Goal: Information Seeking & Learning: Find specific fact

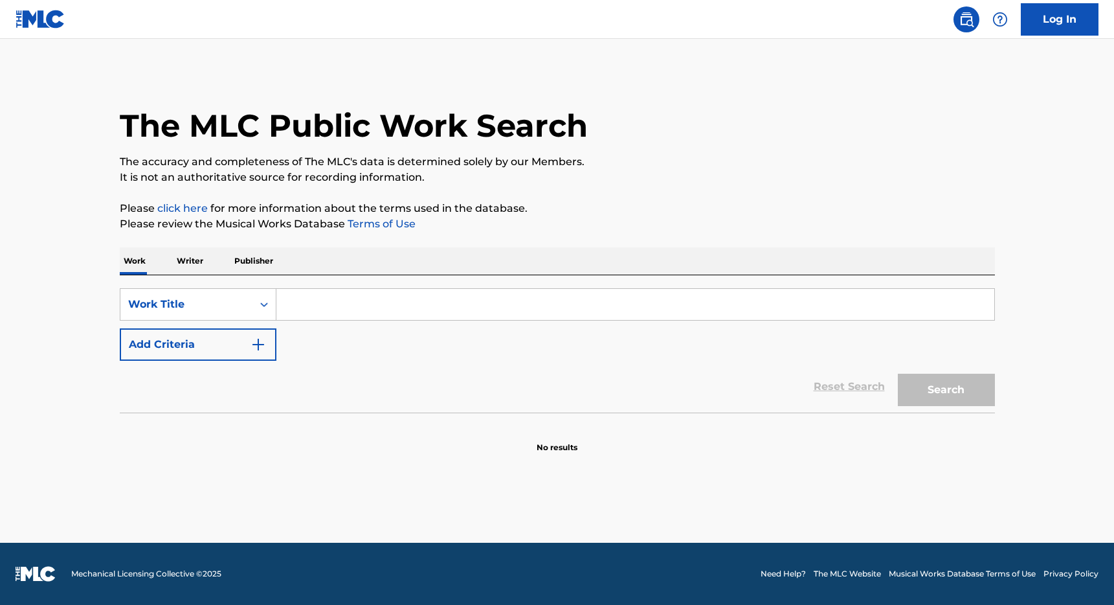
click at [348, 305] on input "Search Form" at bounding box center [635, 304] width 718 height 31
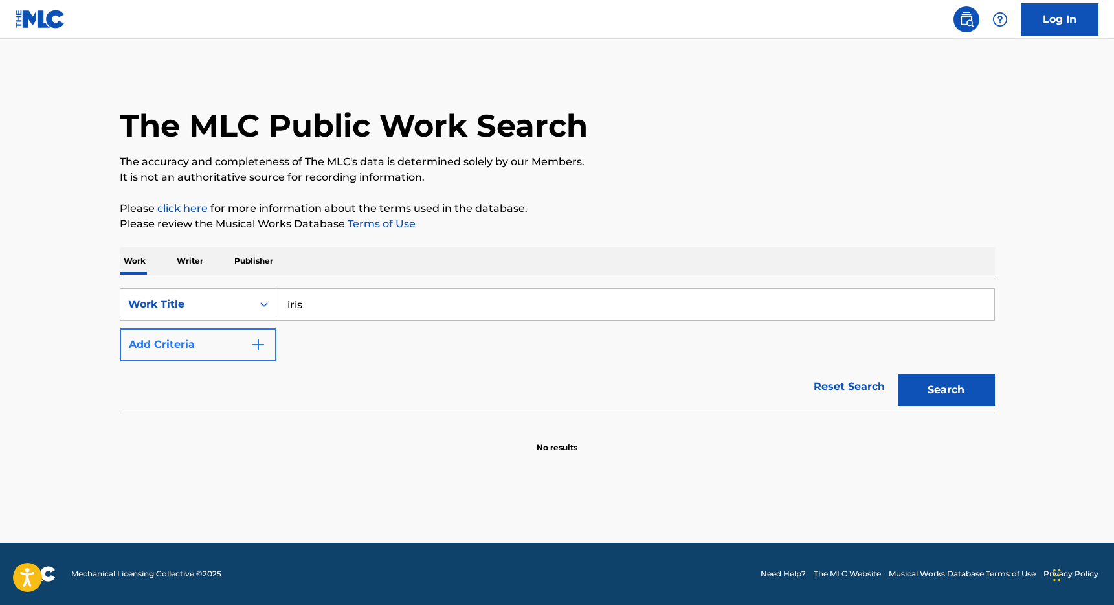
type input "iris"
click at [170, 335] on button "Add Criteria" at bounding box center [198, 344] width 157 height 32
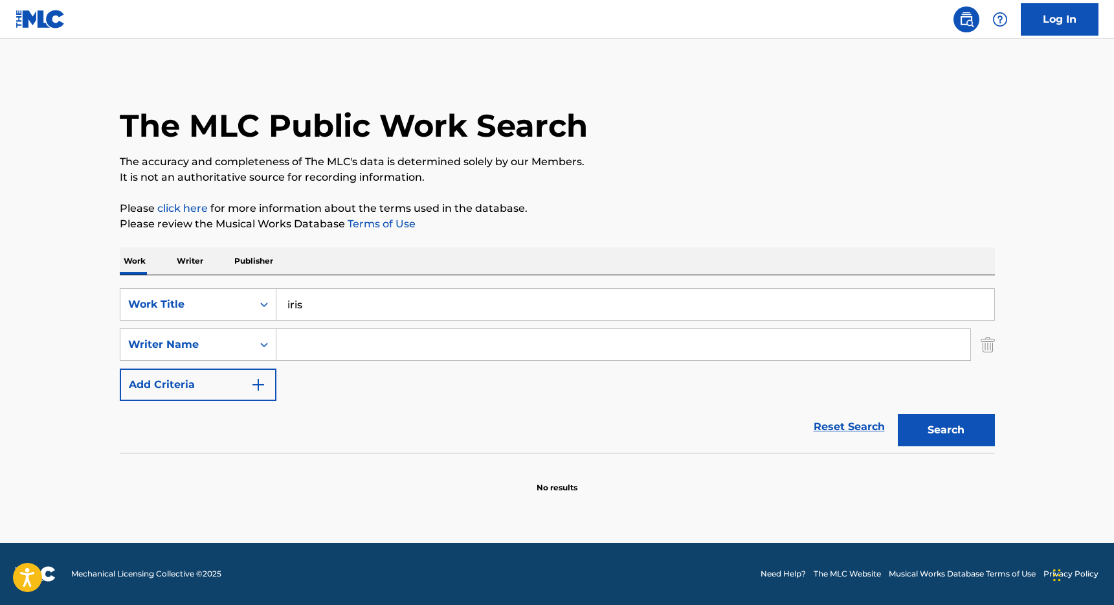
click at [331, 342] on input "Search Form" at bounding box center [623, 344] width 694 height 31
type input "rzeznik"
click at [924, 434] on button "Search" at bounding box center [946, 430] width 97 height 32
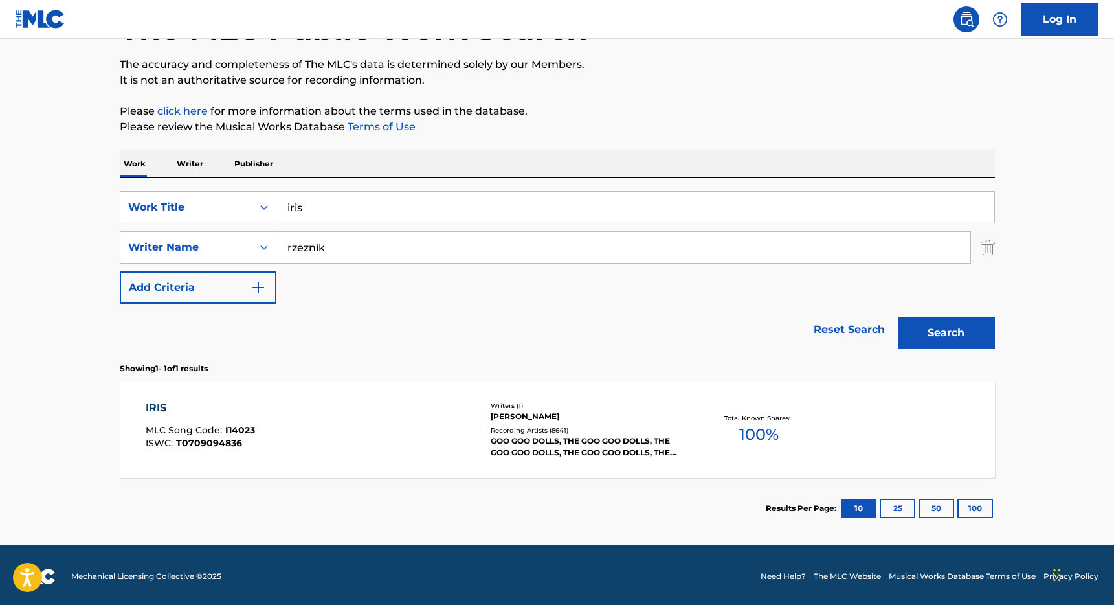
scroll to position [100, 0]
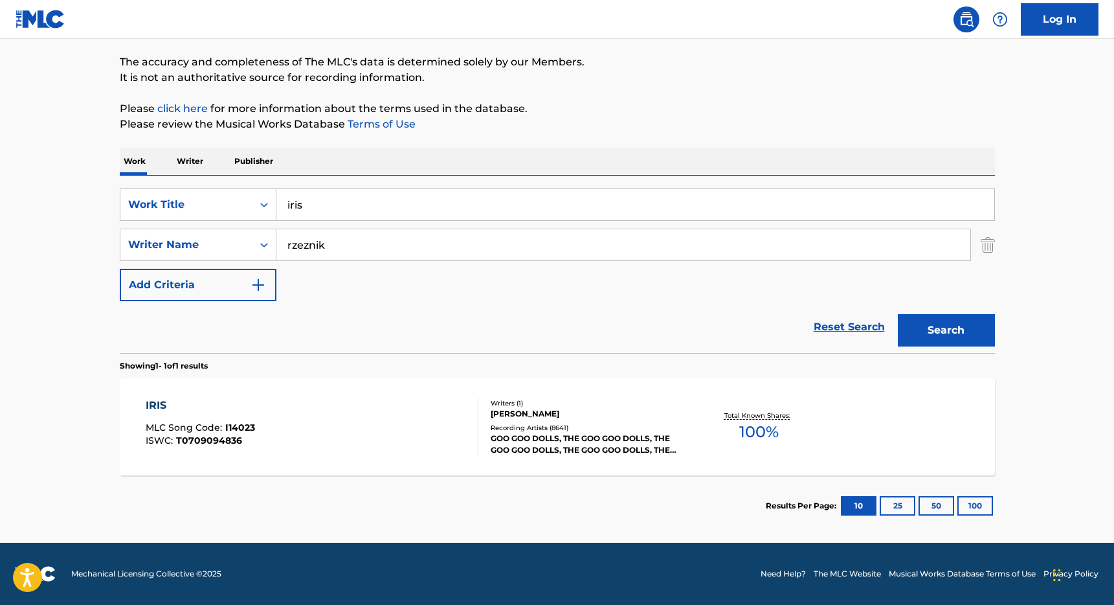
click at [594, 408] on div "[PERSON_NAME]" at bounding box center [588, 414] width 195 height 12
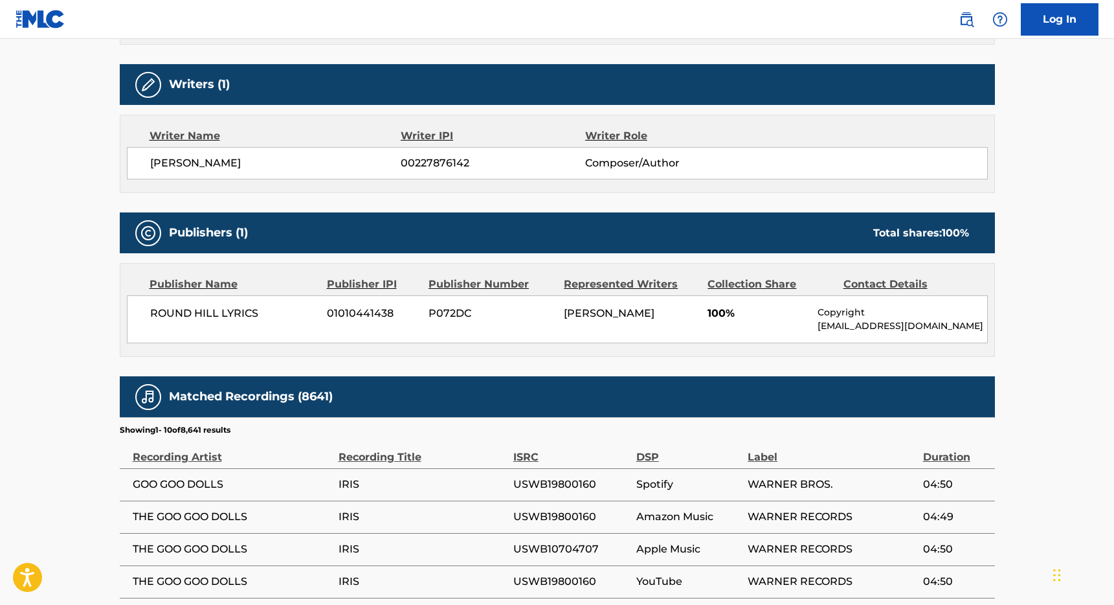
scroll to position [525, 0]
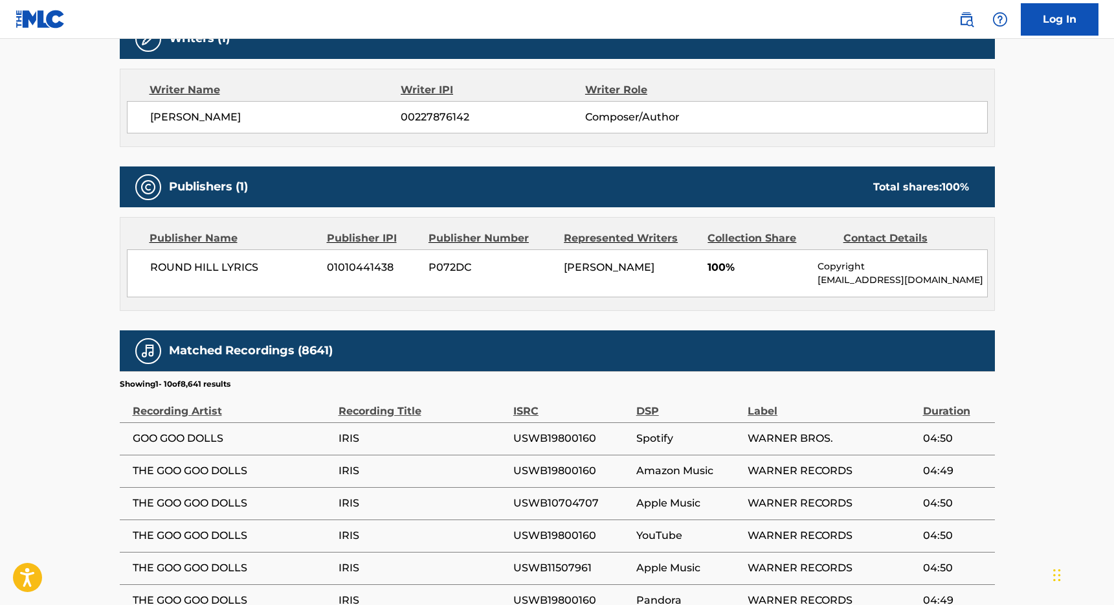
click at [908, 278] on p "[EMAIL_ADDRESS][DOMAIN_NAME]" at bounding box center [902, 280] width 169 height 14
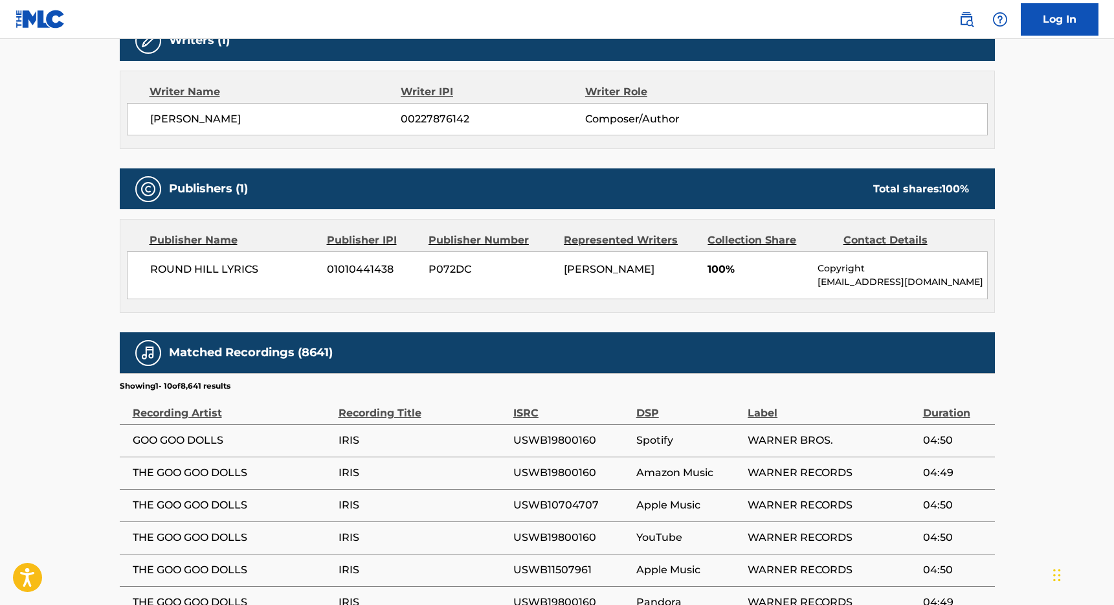
scroll to position [489, 0]
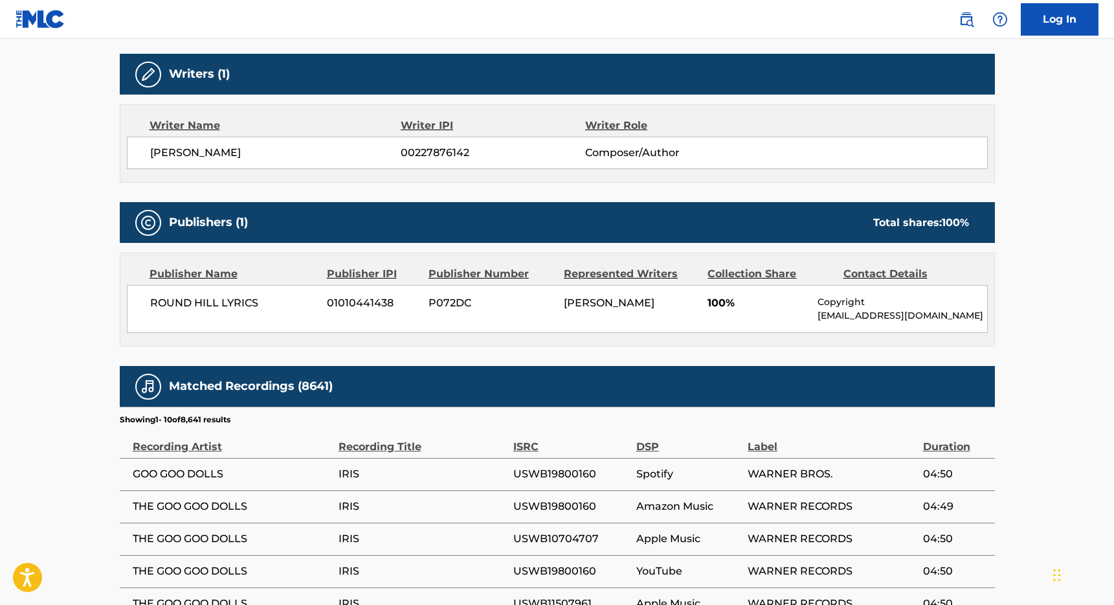
click at [883, 315] on p "[EMAIL_ADDRESS][DOMAIN_NAME]" at bounding box center [902, 316] width 169 height 14
copy p "roundhillmusic"
click at [674, 316] on div "ROUND HILL LYRICS 01010441438 P072DC [PERSON_NAME] 100% Copyright [EMAIL_ADDRES…" at bounding box center [557, 309] width 861 height 48
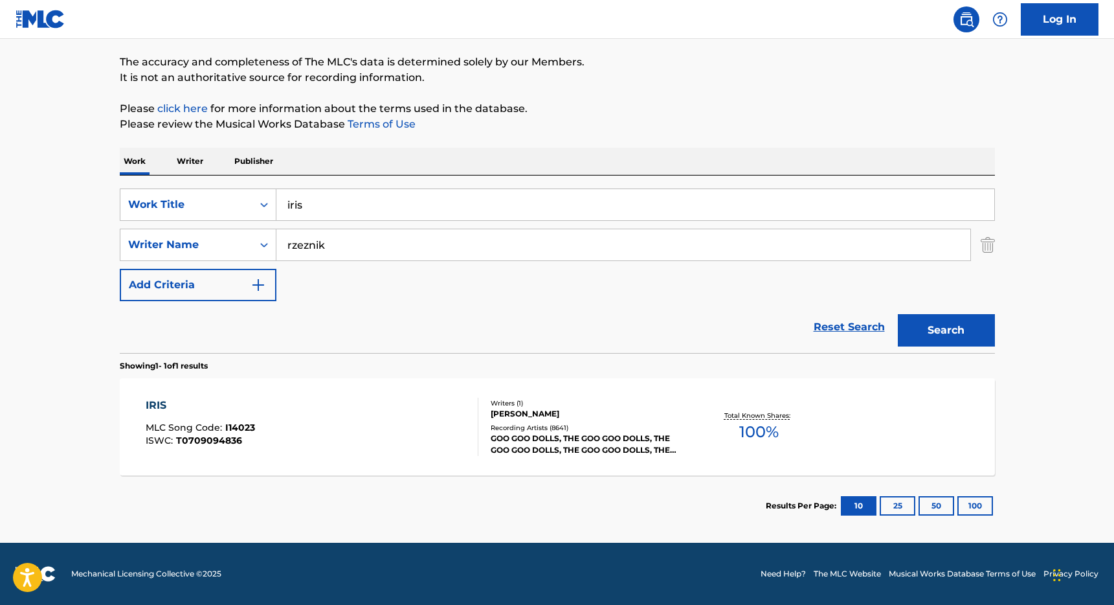
click at [299, 204] on input "iris" at bounding box center [635, 204] width 718 height 31
type input "higher"
click at [300, 243] on input "rzeznik" at bounding box center [623, 244] width 694 height 31
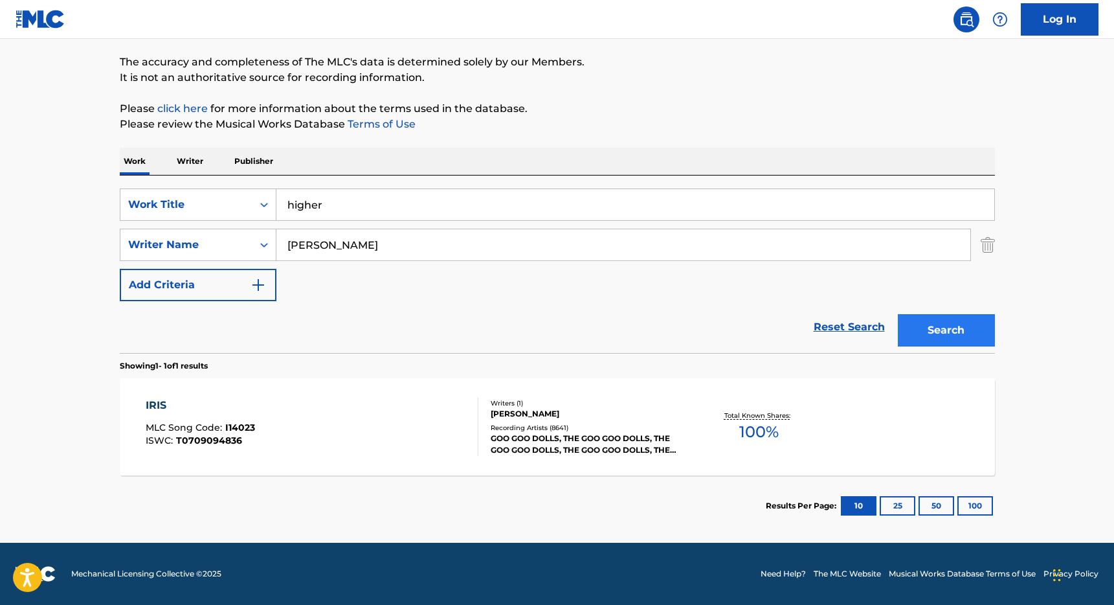
type input "[PERSON_NAME]"
click at [948, 328] on button "Search" at bounding box center [946, 330] width 97 height 32
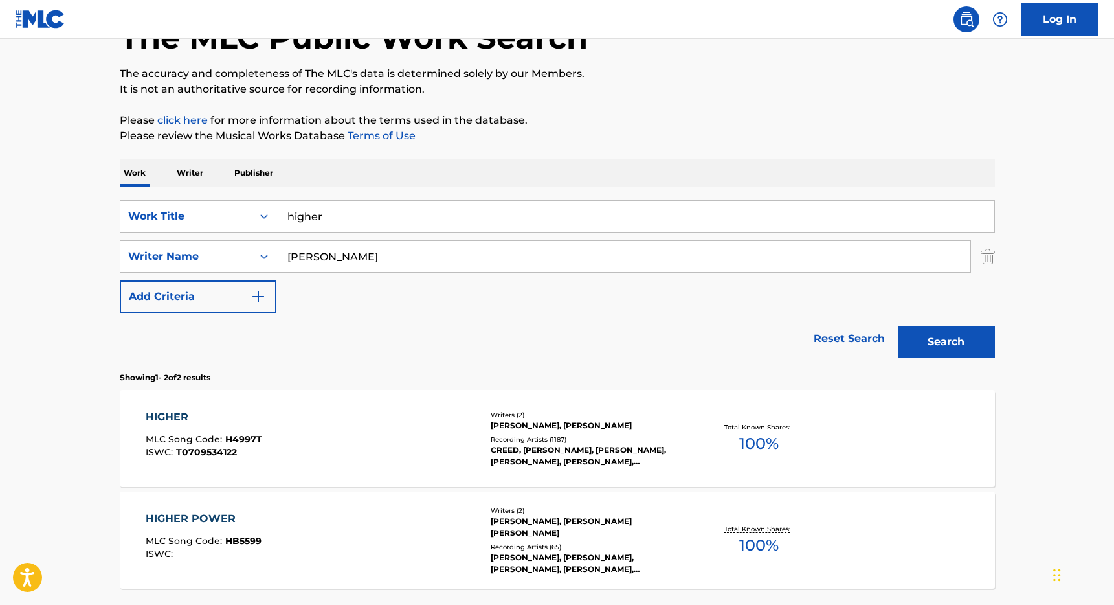
scroll to position [103, 0]
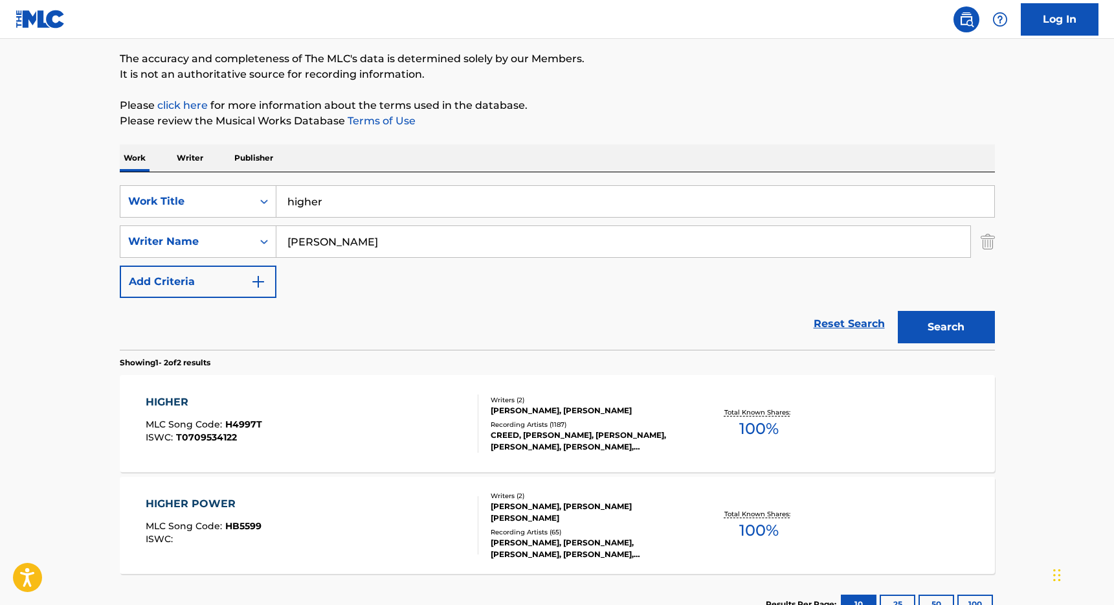
click at [516, 403] on div "Writers ( 2 )" at bounding box center [588, 400] width 195 height 10
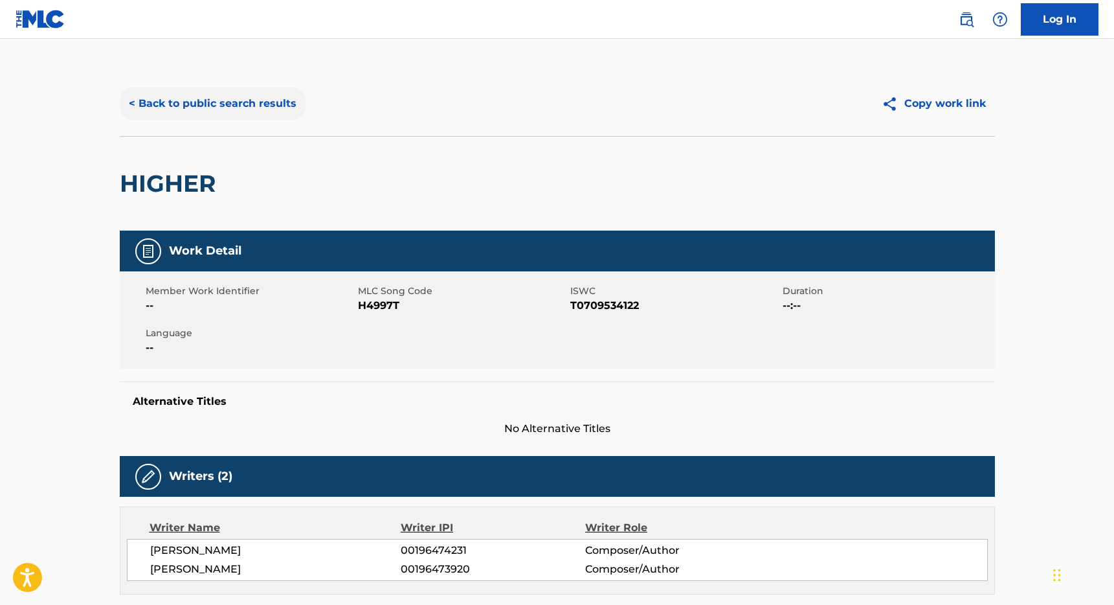
click at [205, 108] on button "< Back to public search results" at bounding box center [213, 103] width 186 height 32
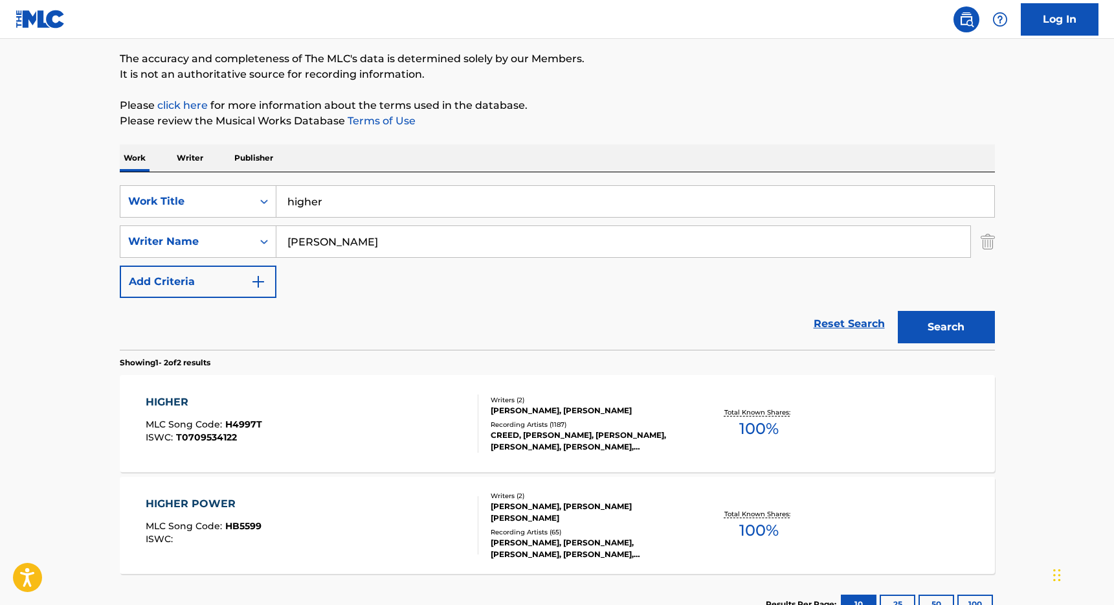
click at [314, 198] on input "higher" at bounding box center [635, 201] width 718 height 31
type input "what if"
click at [955, 326] on button "Search" at bounding box center [946, 327] width 97 height 32
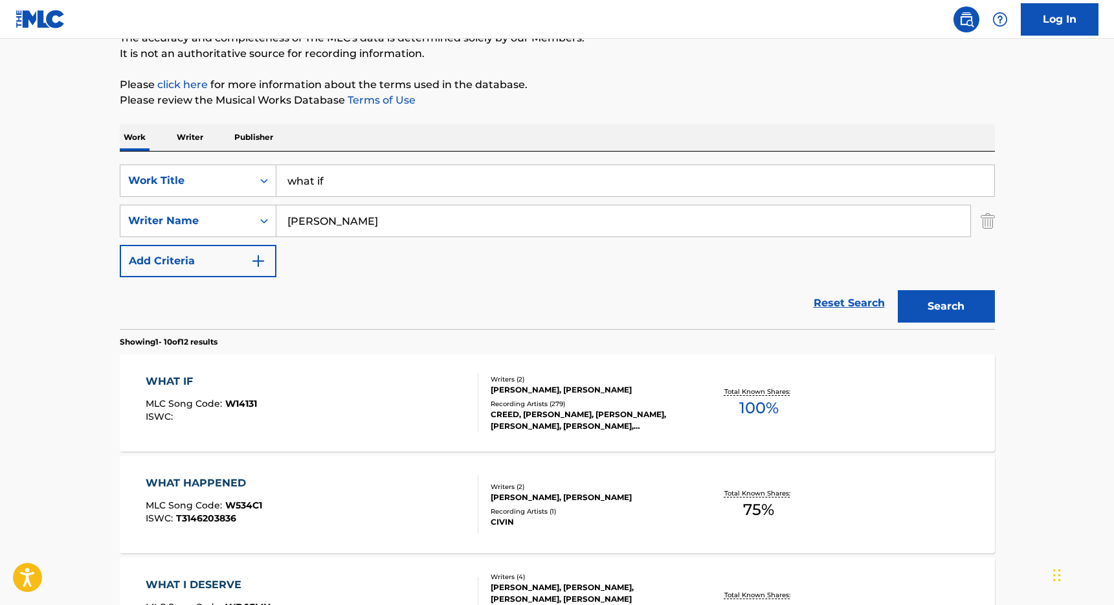
scroll to position [124, 0]
click at [656, 386] on div "[PERSON_NAME], [PERSON_NAME]" at bounding box center [588, 389] width 195 height 12
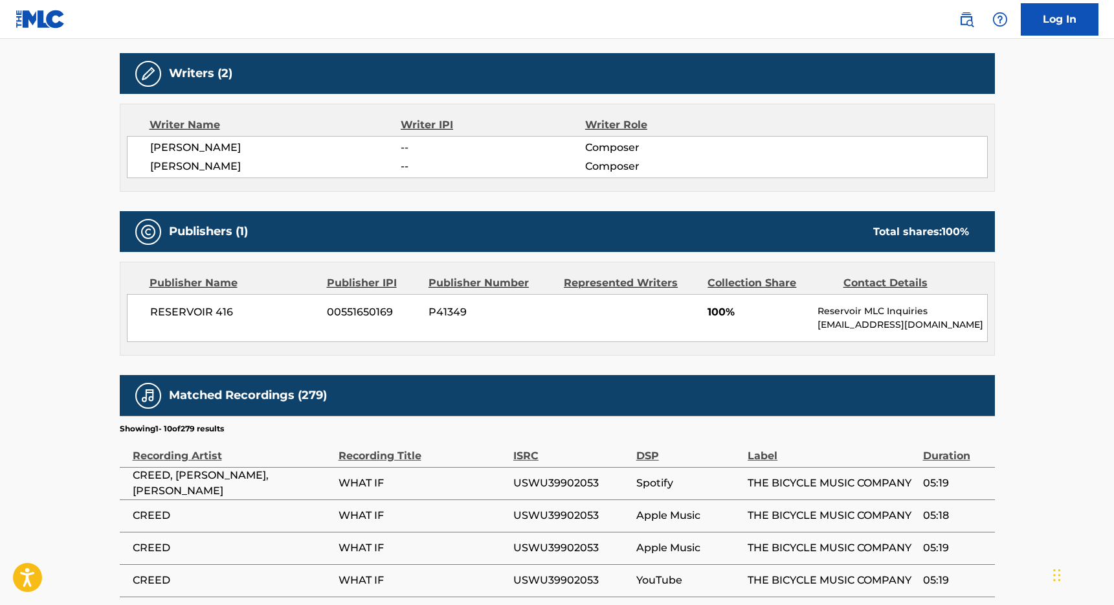
scroll to position [384, 0]
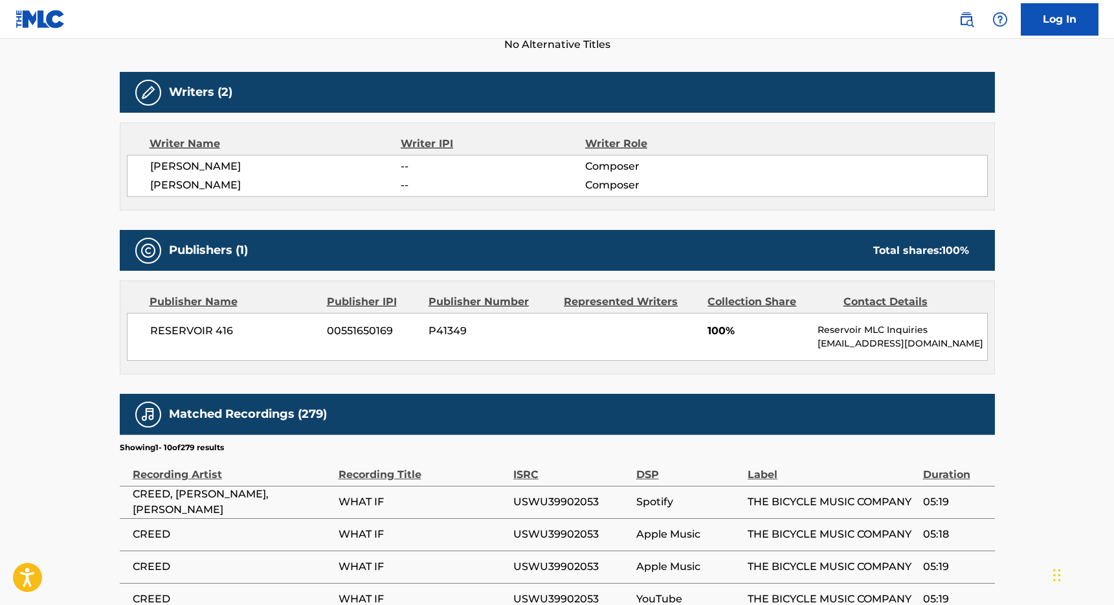
click at [115, 161] on div "< Back to public search results Copy work link WHAT IF Work Detail Member Work …" at bounding box center [557, 271] width 906 height 1168
